Goal: Check status: Check status

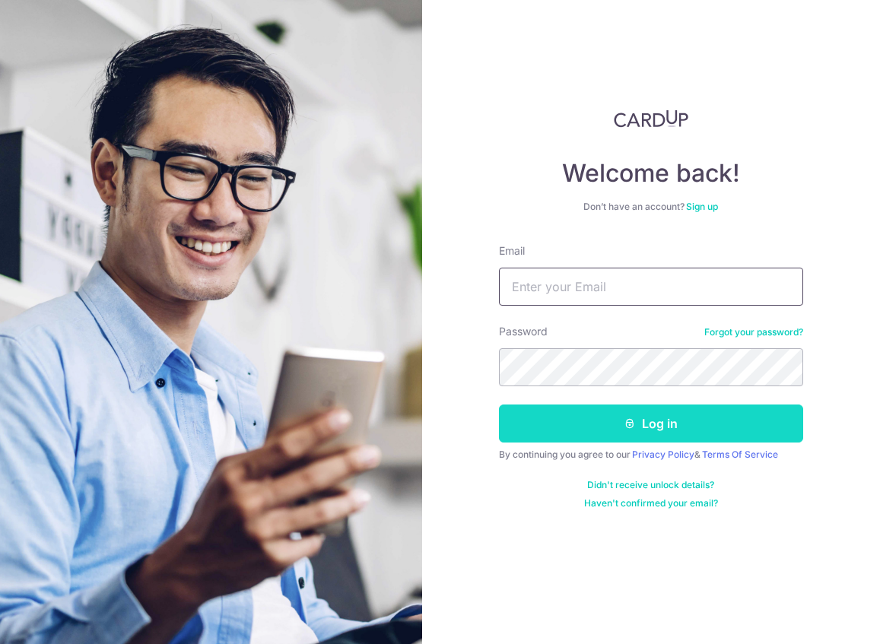
type input "[EMAIL_ADDRESS][DOMAIN_NAME]"
click at [639, 406] on button "Log in" at bounding box center [651, 424] width 304 height 38
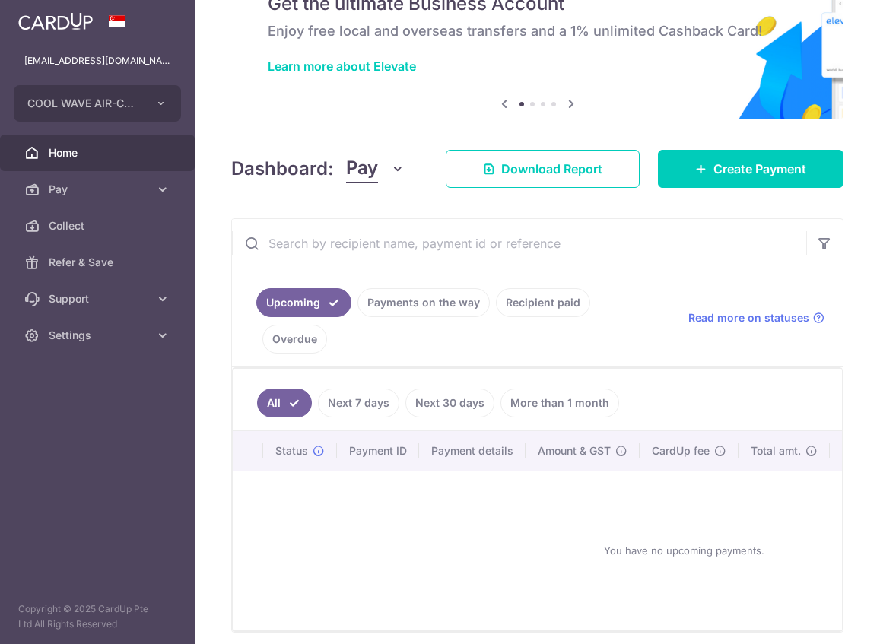
scroll to position [143, 0]
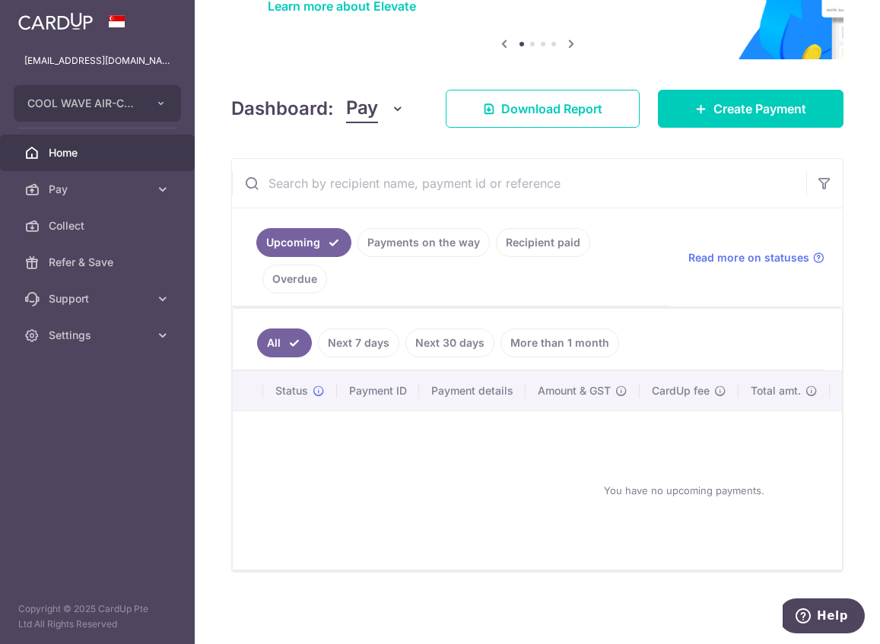
click at [428, 235] on link "Payments on the way" at bounding box center [424, 242] width 132 height 29
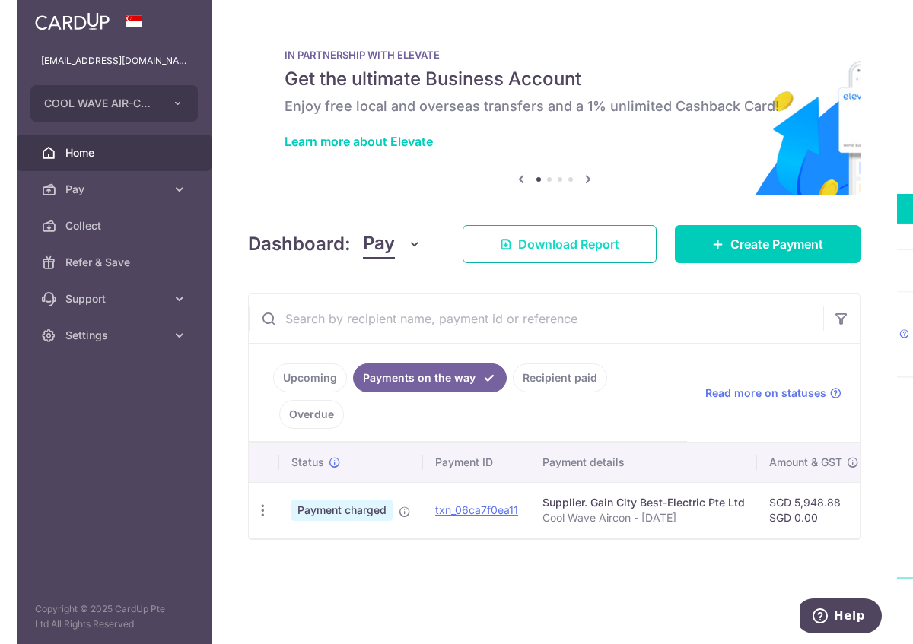
scroll to position [0, 0]
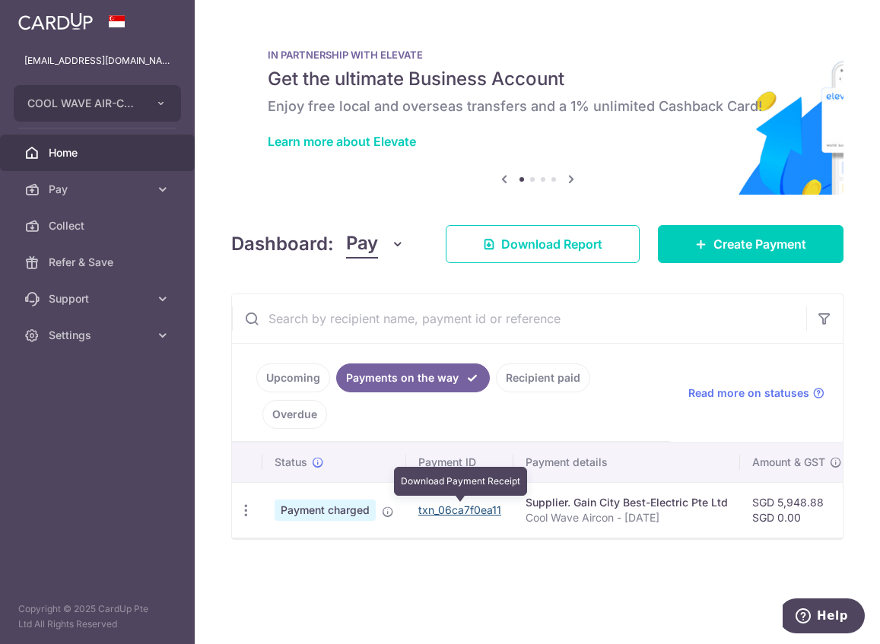
click at [457, 515] on link "txn_06ca7f0ea11" at bounding box center [459, 510] width 83 height 13
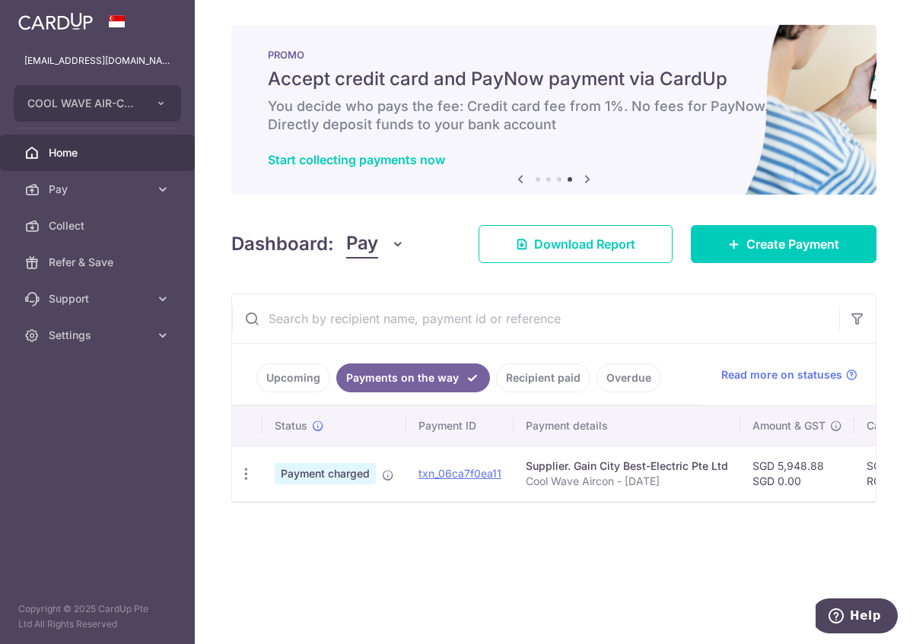
click at [98, 137] on link "Home" at bounding box center [97, 153] width 195 height 37
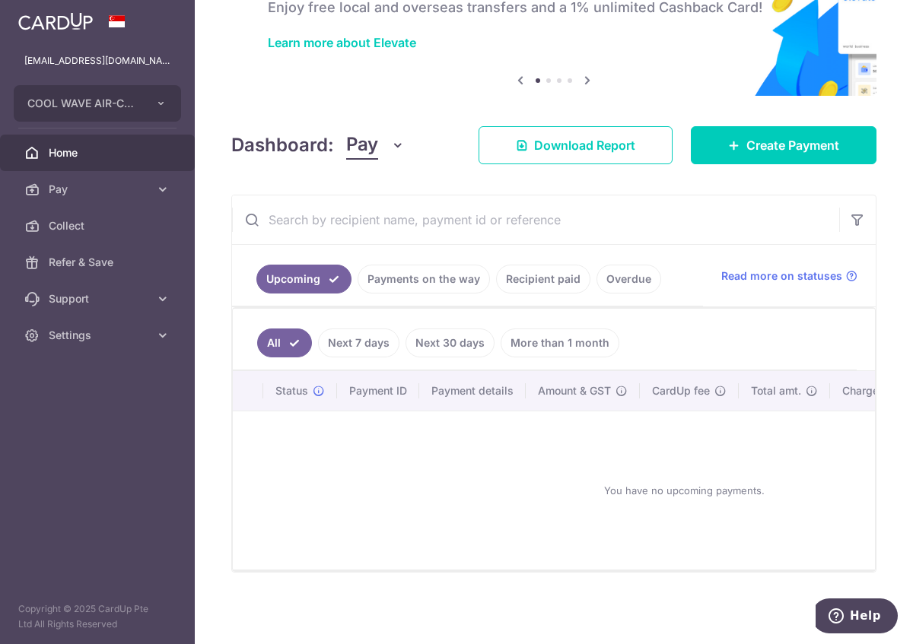
scroll to position [107, 0]
click at [385, 336] on link "Next 7 days" at bounding box center [358, 343] width 81 height 29
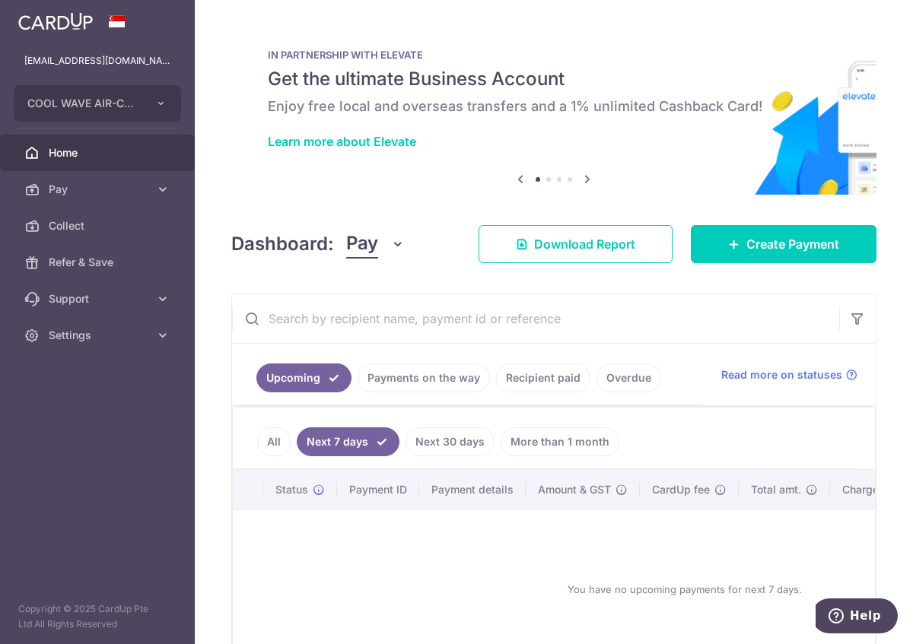
click at [422, 458] on ul "All Next 7 days Next 30 days More than 1 month" at bounding box center [545, 439] width 624 height 62
click at [447, 428] on link "Next 30 days" at bounding box center [450, 442] width 89 height 29
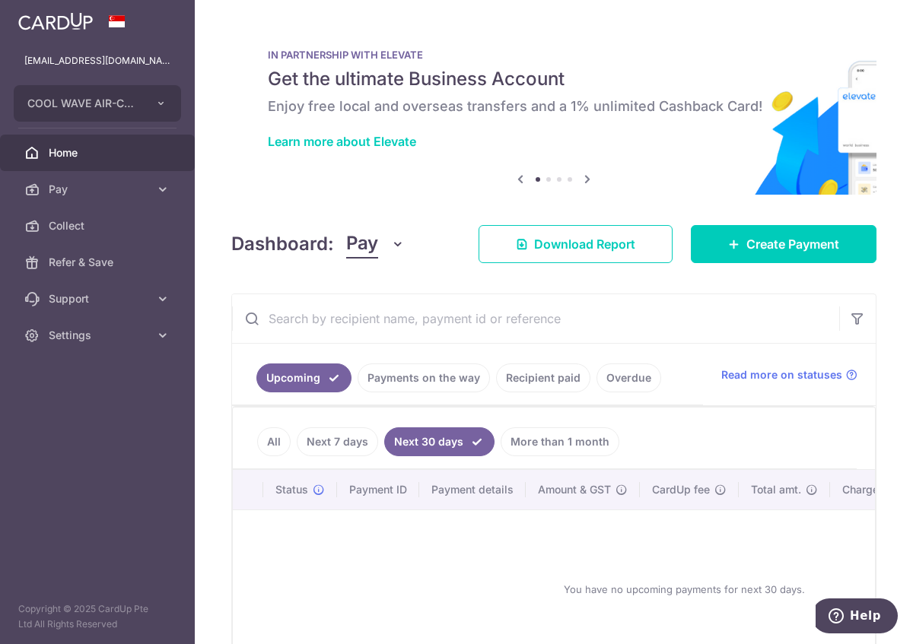
click at [591, 185] on icon at bounding box center [587, 179] width 18 height 19
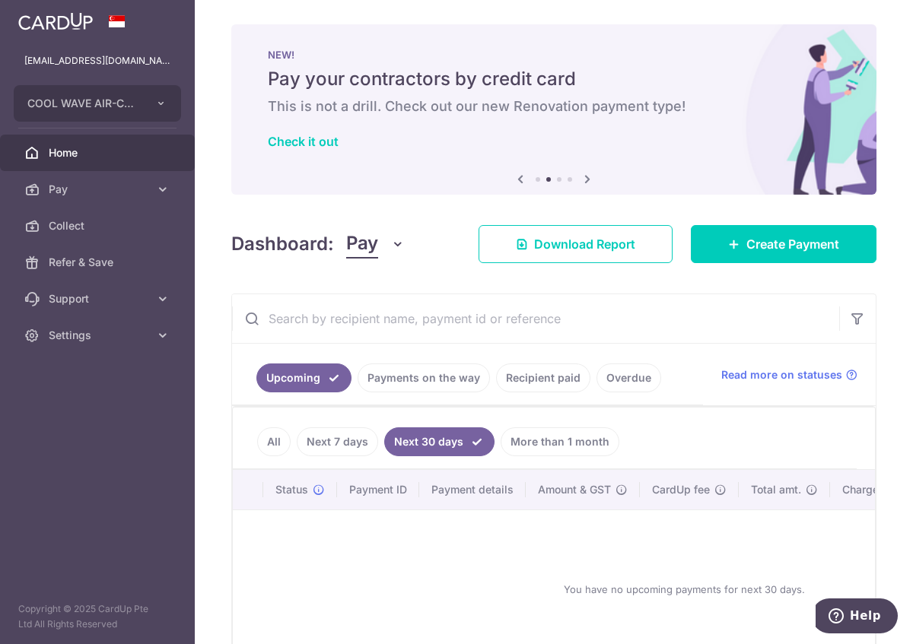
click at [590, 184] on icon at bounding box center [587, 179] width 18 height 19
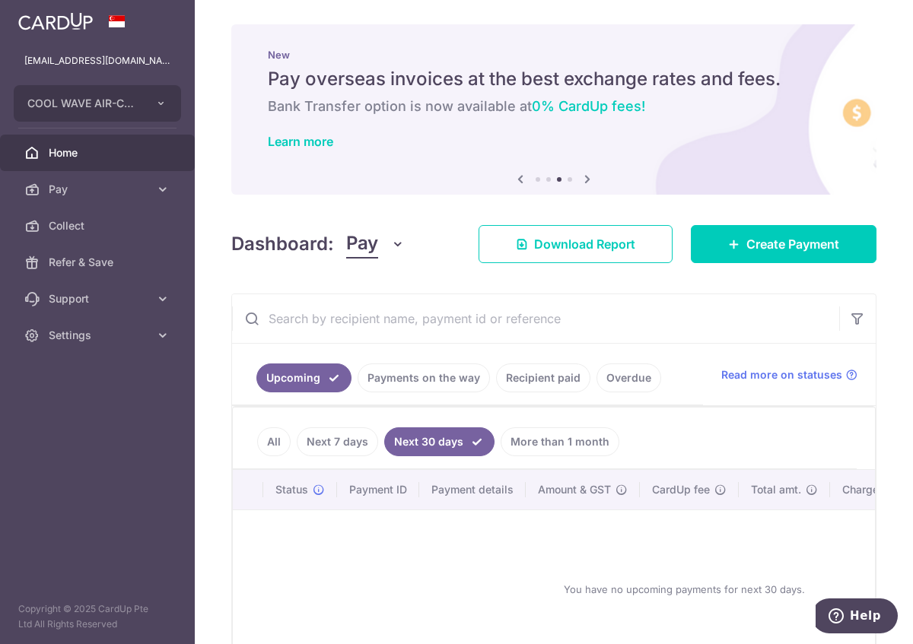
click at [590, 184] on icon at bounding box center [587, 179] width 18 height 19
